Goal: Navigation & Orientation: Understand site structure

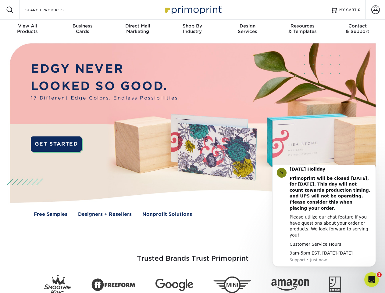
click at [192, 146] on img at bounding box center [192, 134] width 381 height 190
click at [10, 10] on span at bounding box center [9, 9] width 7 height 7
click at [375, 10] on span at bounding box center [375, 9] width 9 height 9
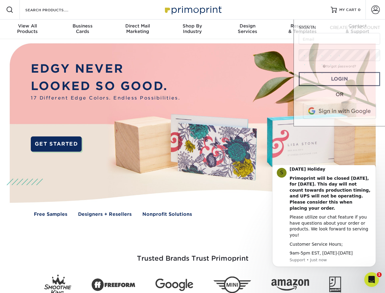
click at [27, 29] on div "View All Products" at bounding box center [27, 28] width 55 height 11
click at [82, 29] on div "Business Cards" at bounding box center [82, 28] width 55 height 11
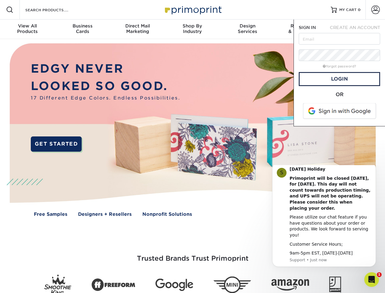
click at [137, 29] on div "Direct Mail Marketing" at bounding box center [137, 28] width 55 height 11
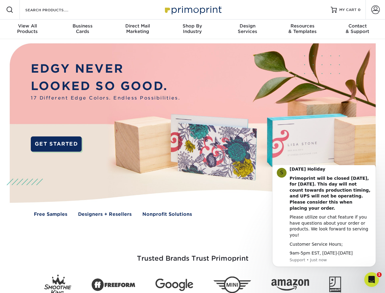
click at [192, 29] on div "Shop By Industry" at bounding box center [192, 28] width 55 height 11
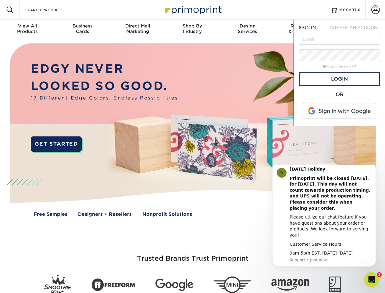
click at [247, 29] on div "Design Services" at bounding box center [247, 28] width 55 height 11
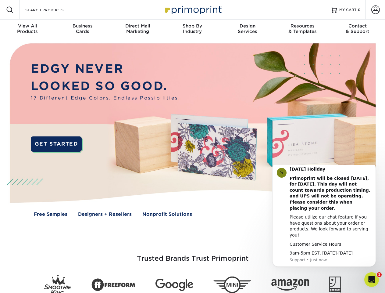
click at [302, 29] on span "SIGN IN" at bounding box center [307, 27] width 17 height 5
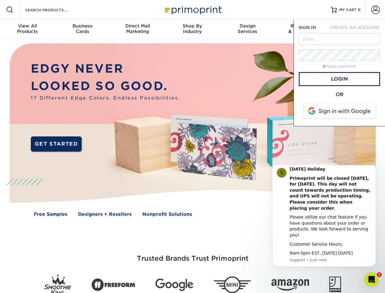
click at [357, 29] on div "Contact & Support" at bounding box center [357, 28] width 55 height 11
